Goal: Go to known website: Go to known website

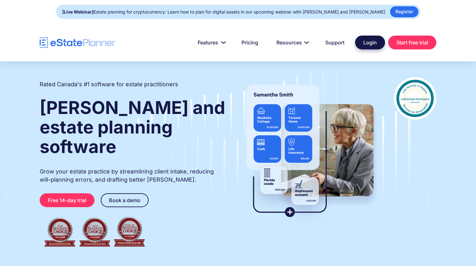
click at [374, 43] on link "Login" at bounding box center [370, 43] width 30 height 14
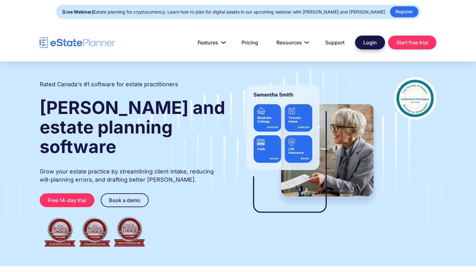
click at [368, 44] on link "Login" at bounding box center [370, 43] width 30 height 14
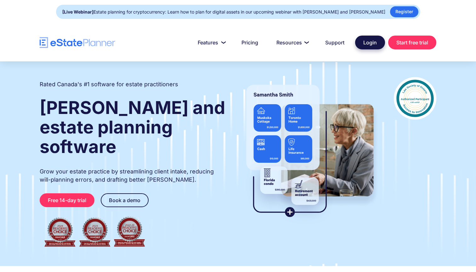
click at [364, 39] on link "Login" at bounding box center [370, 43] width 30 height 14
